Goal: Task Accomplishment & Management: Use online tool/utility

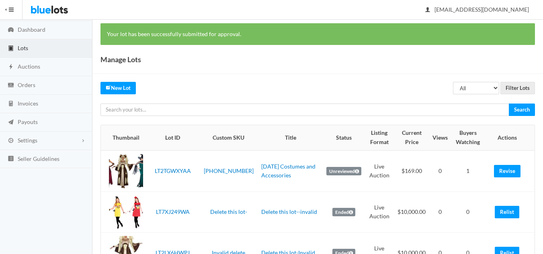
scroll to position [40, 0]
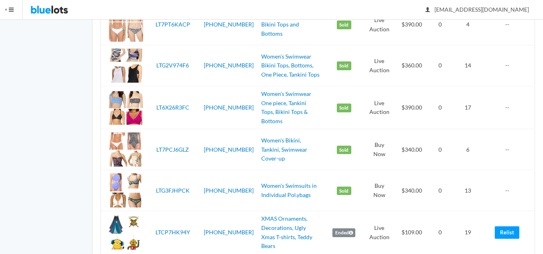
scroll to position [1245, 0]
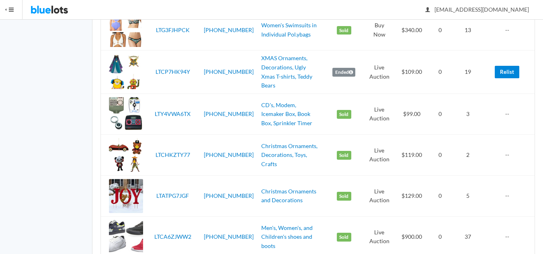
click at [508, 70] on link "Relist" at bounding box center [507, 72] width 25 height 12
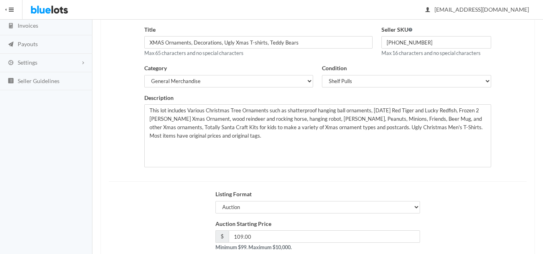
scroll to position [155, 0]
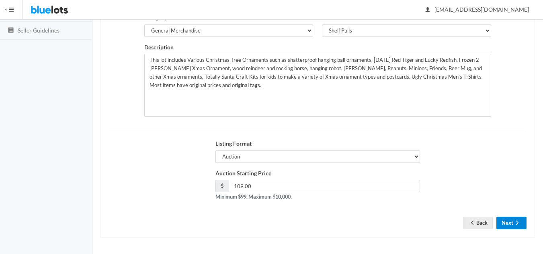
click at [510, 223] on button "Next" at bounding box center [511, 223] width 30 height 12
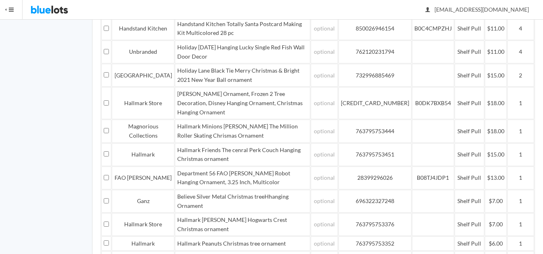
scroll to position [479, 0]
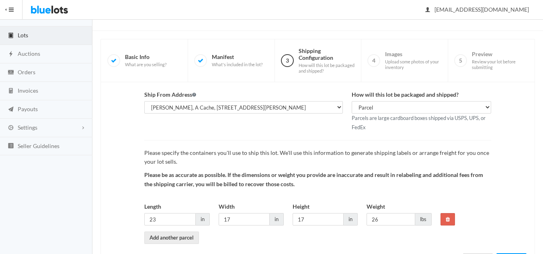
scroll to position [76, 0]
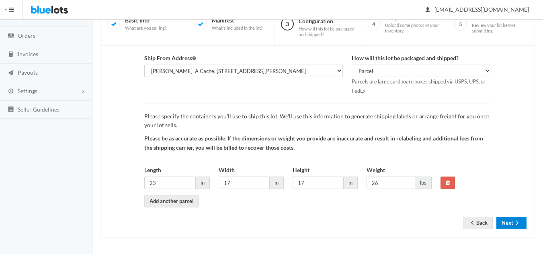
click at [509, 225] on button "Next" at bounding box center [511, 223] width 30 height 12
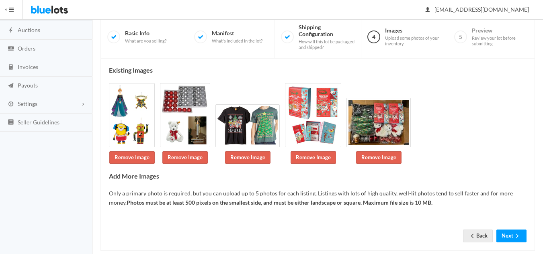
scroll to position [76, 0]
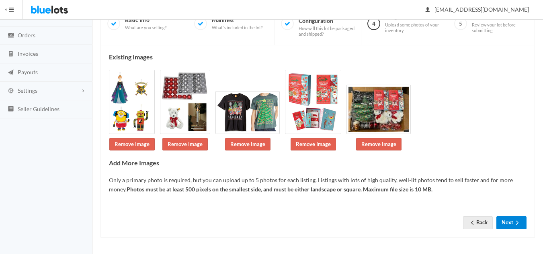
click at [504, 225] on button "Next" at bounding box center [511, 223] width 30 height 12
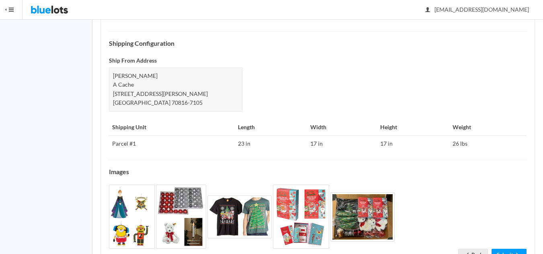
scroll to position [364, 0]
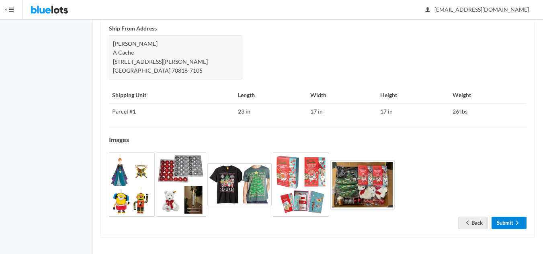
click at [509, 226] on link "Submit" at bounding box center [508, 223] width 35 height 12
